Goal: Find specific page/section: Find specific page/section

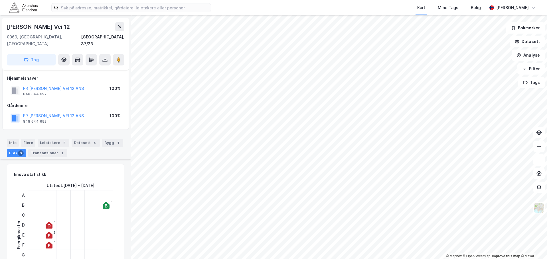
scroll to position [427, 0]
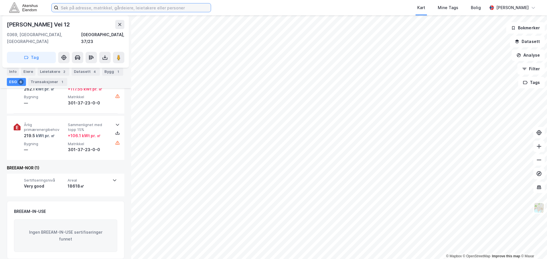
click at [96, 8] on input at bounding box center [134, 7] width 152 height 9
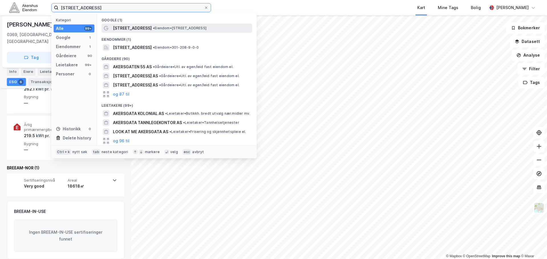
type input "[STREET_ADDRESS]"
click at [123, 28] on span "[STREET_ADDRESS]" at bounding box center [132, 28] width 39 height 7
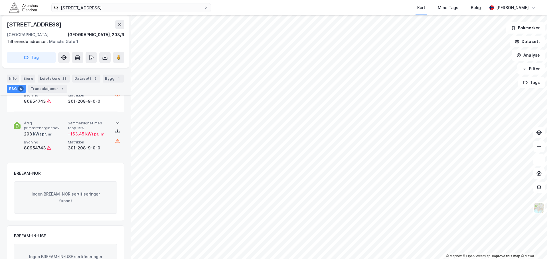
scroll to position [406, 0]
